Goal: Transaction & Acquisition: Purchase product/service

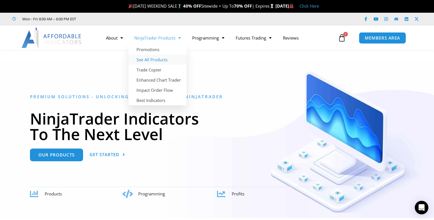
click at [152, 61] on link "See All Products" at bounding box center [158, 60] width 58 height 10
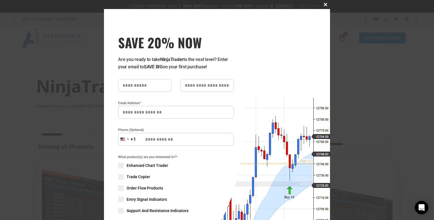
click at [327, 5] on span at bounding box center [325, 4] width 9 height 3
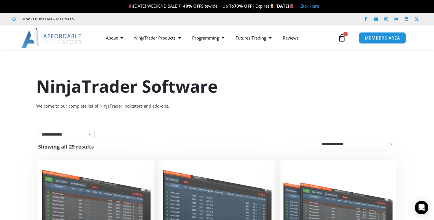
click at [319, 5] on link "Click Here" at bounding box center [310, 6] width 20 height 6
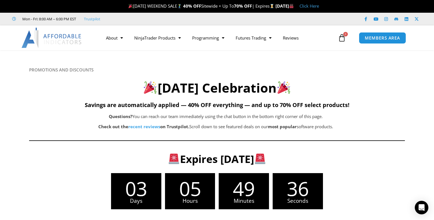
click at [356, 72] on h6 "PROMOTIONS AND DISCOUNTS" at bounding box center [217, 69] width 376 height 5
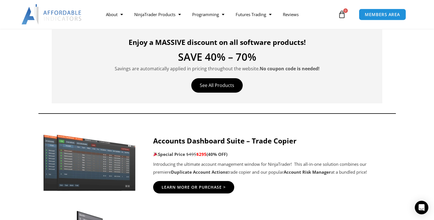
scroll to position [192, 0]
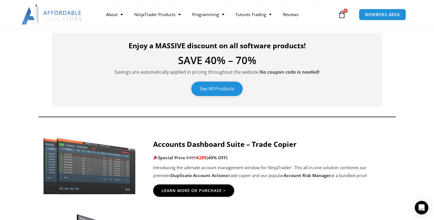
click at [225, 87] on link "See All Products" at bounding box center [216, 89] width 51 height 14
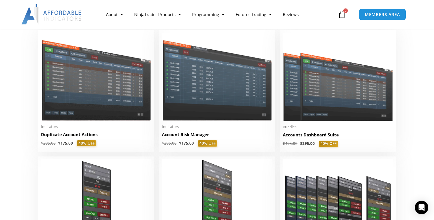
scroll to position [128, 0]
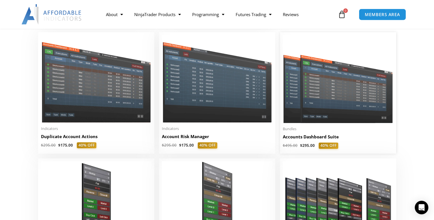
click at [350, 101] on img at bounding box center [338, 79] width 111 height 88
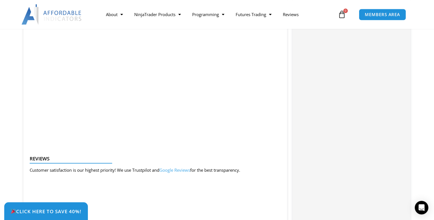
scroll to position [643, 0]
